Goal: Task Accomplishment & Management: Manage account settings

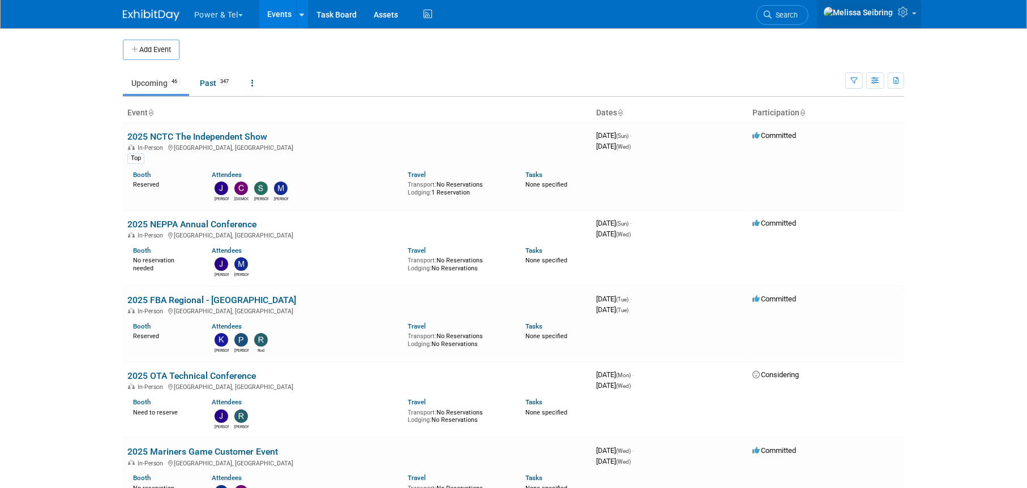
click at [907, 14] on icon at bounding box center [904, 12] width 13 height 10
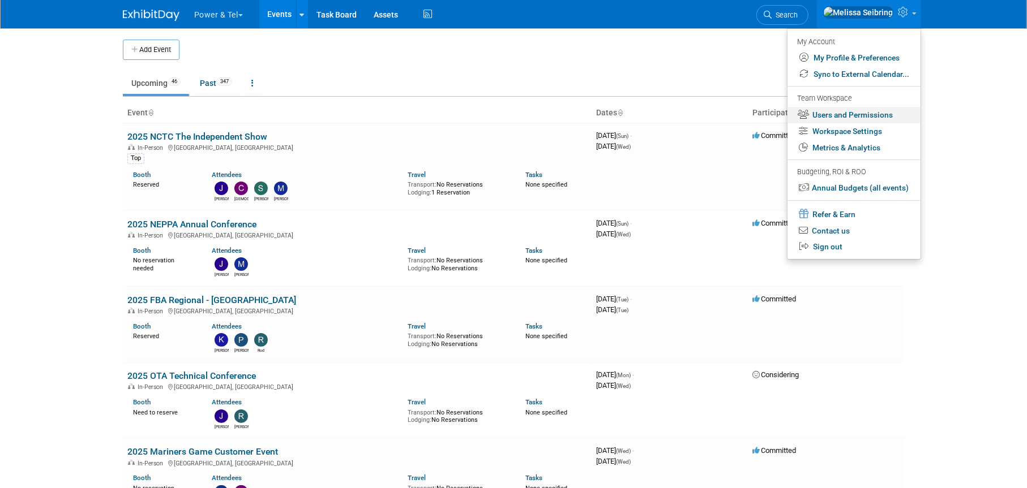
click at [840, 113] on link "Users and Permissions" at bounding box center [853, 115] width 133 height 16
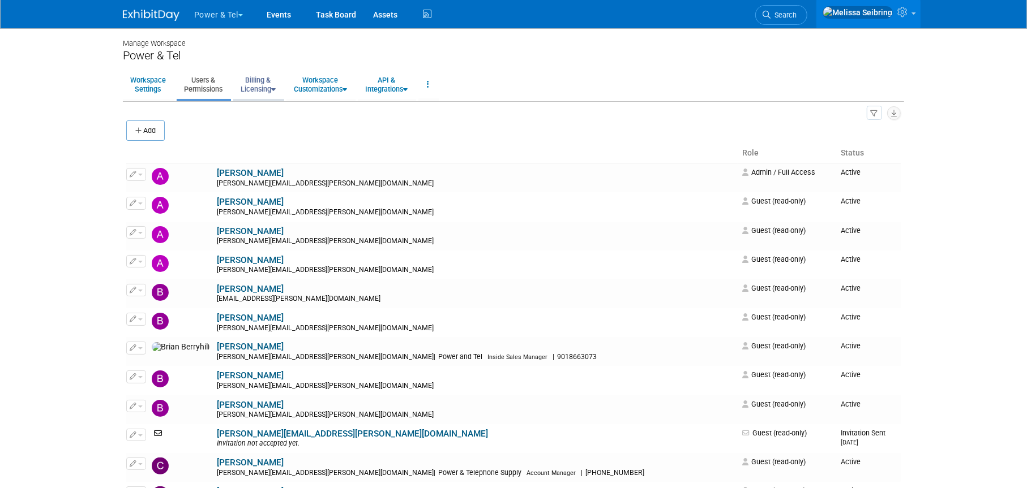
click at [255, 87] on link "Billing & Licensing" at bounding box center [258, 85] width 50 height 28
click at [260, 111] on link "Manage Plan / Subscription" at bounding box center [284, 110] width 102 height 17
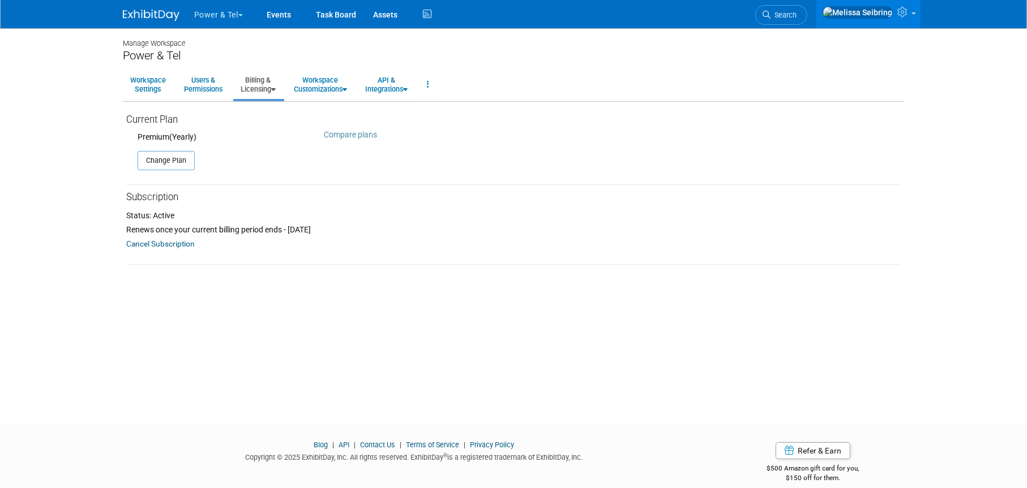
click at [276, 81] on link "Billing & Licensing" at bounding box center [258, 85] width 50 height 28
click at [269, 124] on link "Billing Information" at bounding box center [284, 127] width 102 height 17
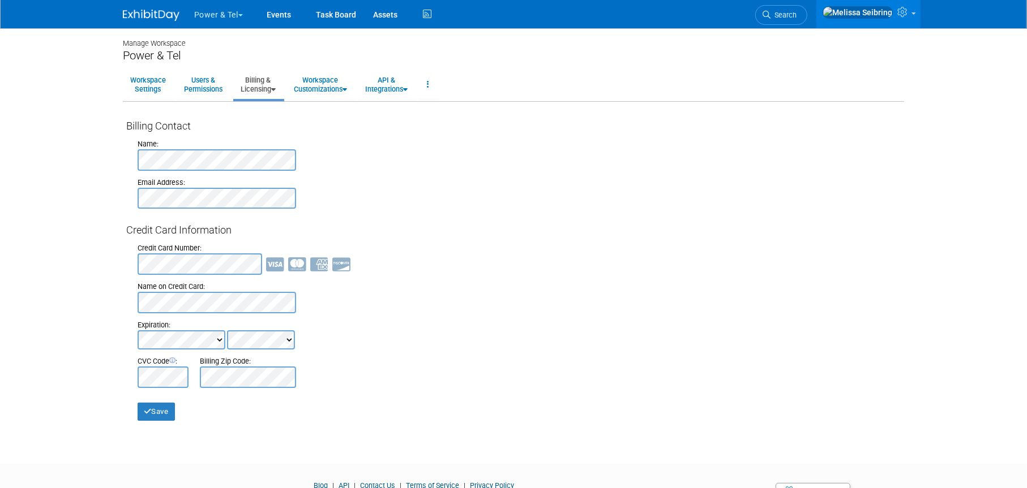
click at [0, 164] on body "Power & Tel Choose Workspace: Power & Tel" at bounding box center [513, 244] width 1027 height 488
click at [53, 145] on body "Power & Tel Choose Workspace: Power & Tel" at bounding box center [513, 244] width 1027 height 488
click at [357, 208] on div at bounding box center [519, 199] width 763 height 22
click at [260, 84] on link "Billing & Licensing" at bounding box center [258, 85] width 50 height 28
click at [272, 144] on link "Payment Receipts" at bounding box center [284, 143] width 102 height 17
